Goal: Find specific page/section

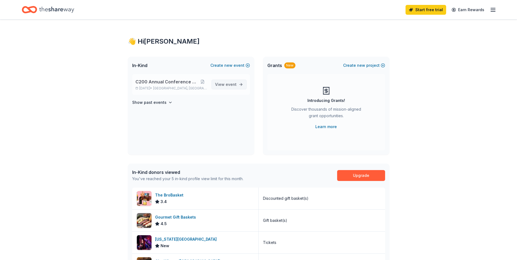
click at [229, 85] on span "event" at bounding box center [231, 84] width 11 height 5
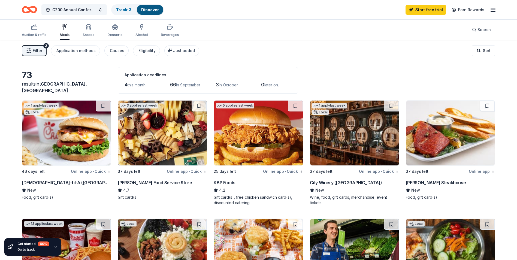
click at [41, 47] on button "Filter 2" at bounding box center [34, 50] width 25 height 11
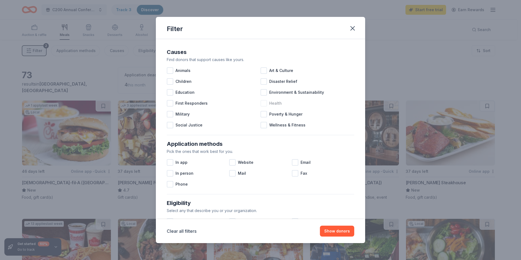
click at [261, 102] on div at bounding box center [263, 103] width 7 height 7
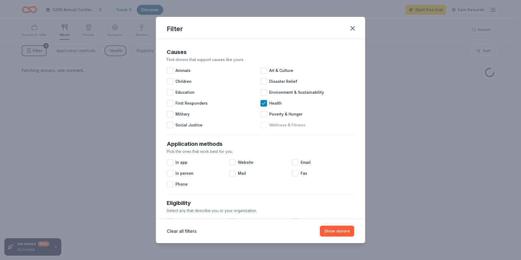
click at [263, 125] on div at bounding box center [263, 125] width 7 height 7
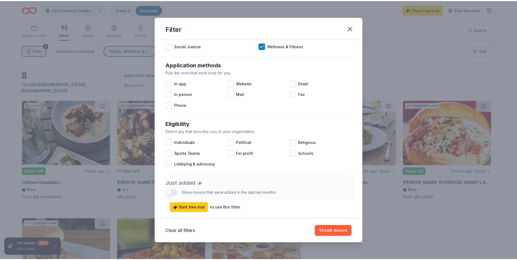
scroll to position [82, 0]
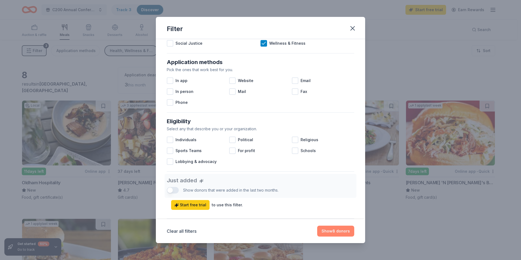
click at [333, 233] on button "Show 8 donors" at bounding box center [335, 231] width 37 height 11
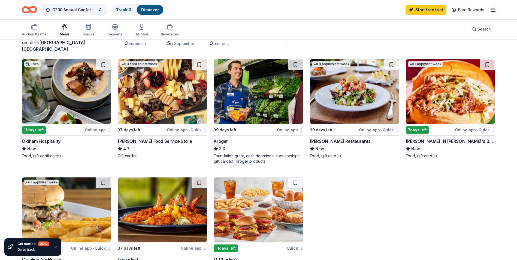
scroll to position [0, 0]
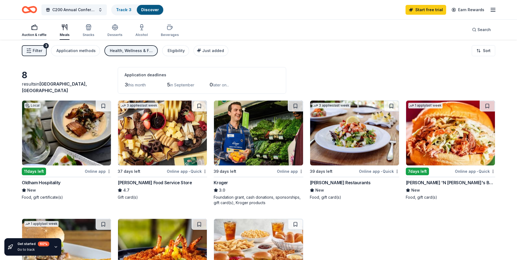
click at [42, 36] on div "Auction & raffle" at bounding box center [34, 35] width 25 height 4
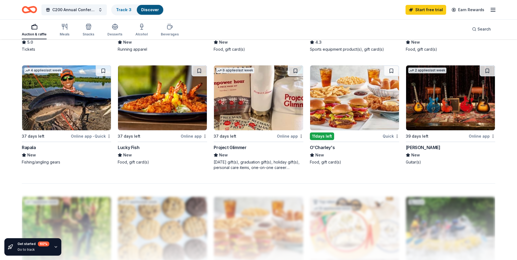
scroll to position [381, 0]
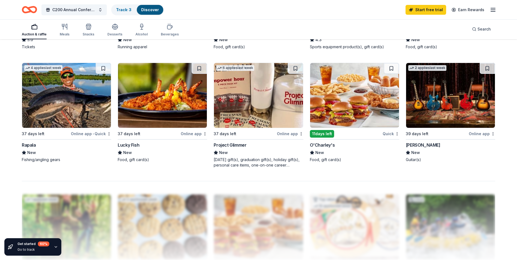
click at [451, 115] on img at bounding box center [450, 95] width 89 height 65
